Goal: Find specific page/section: Find specific page/section

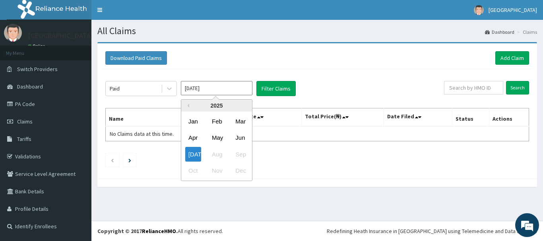
click at [187, 87] on input "[DATE]" at bounding box center [217, 88] width 72 height 14
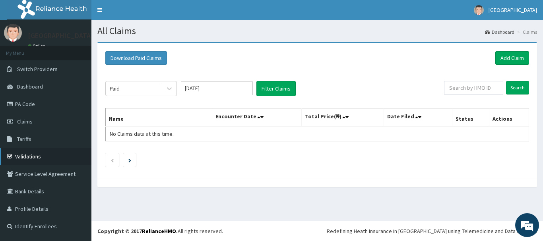
click at [18, 158] on link "Validations" at bounding box center [45, 156] width 91 height 17
